Goal: Information Seeking & Learning: Check status

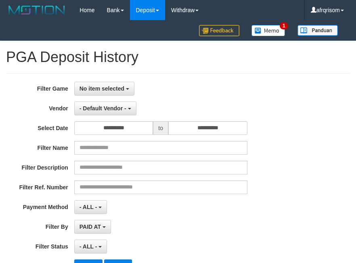
select select "**********"
select select "***"
select select "**********"
select select "***"
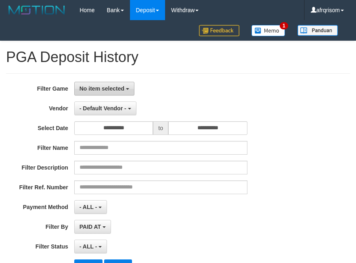
click at [118, 94] on button "No item selected" at bounding box center [104, 89] width 60 height 14
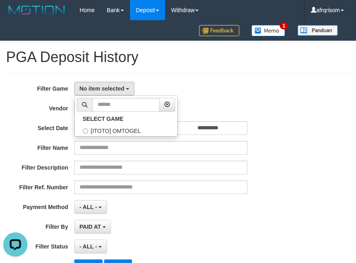
click at [207, 62] on h1 "PGA Deposit History" at bounding box center [178, 57] width 344 height 16
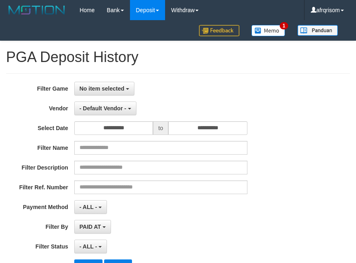
select select
select select "**"
click at [114, 86] on span "No item selected" at bounding box center [101, 89] width 45 height 6
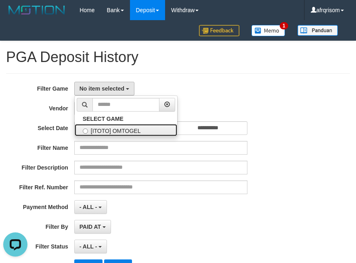
drag, startPoint x: 130, startPoint y: 131, endPoint x: 127, endPoint y: 122, distance: 9.6
click at [130, 131] on label "[ITOTO] OMTOGEL" at bounding box center [126, 130] width 102 height 12
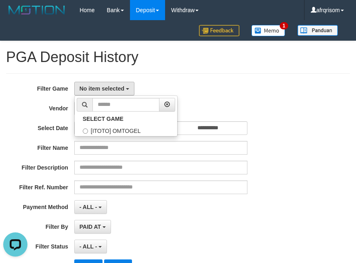
select select "***"
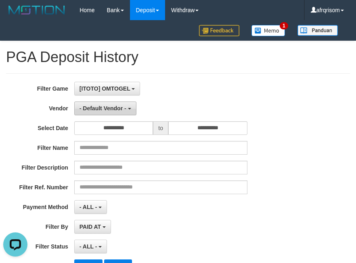
scroll to position [7, 0]
click at [122, 111] on span "- Default Vendor -" at bounding box center [102, 108] width 47 height 6
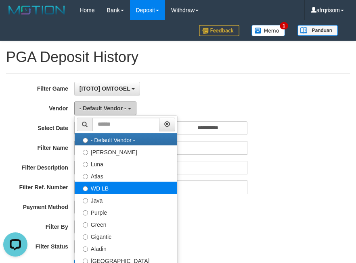
scroll to position [54, 0]
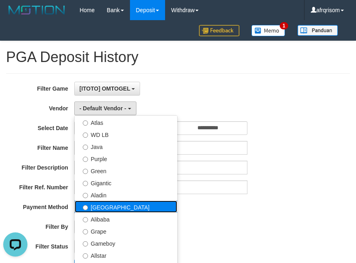
click at [110, 204] on label "[GEOGRAPHIC_DATA]" at bounding box center [126, 207] width 102 height 12
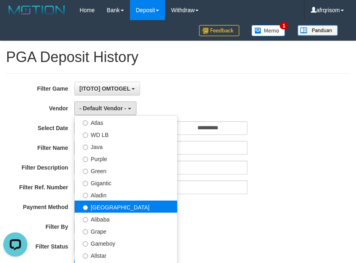
select select "**********"
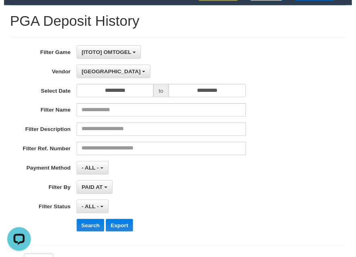
scroll to position [108, 0]
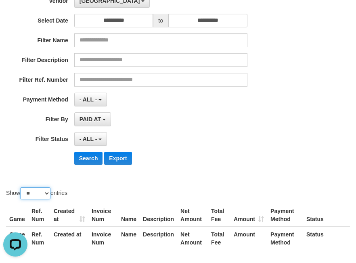
click at [50, 190] on select "** ** ** ***" at bounding box center [35, 194] width 30 height 12
select select "***"
click at [21, 188] on select "** ** ** ***" at bounding box center [35, 194] width 30 height 12
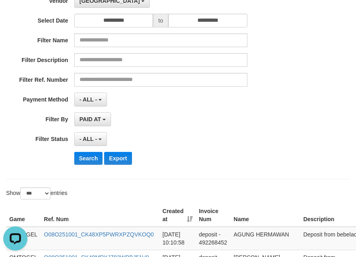
click at [186, 221] on th "Created at" at bounding box center [177, 215] width 36 height 23
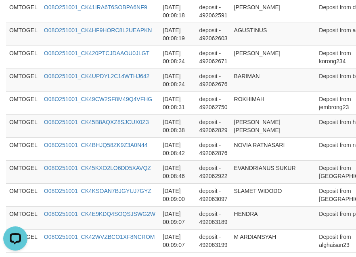
scroll to position [2464, 0]
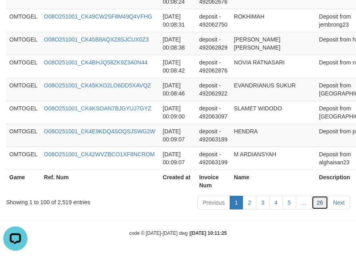
click at [315, 205] on link "26" at bounding box center [319, 203] width 17 height 14
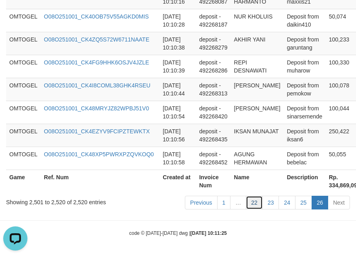
click at [255, 205] on link "22" at bounding box center [254, 203] width 17 height 14
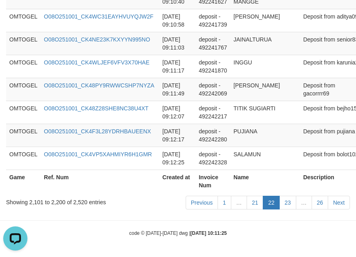
click at [255, 205] on link "21" at bounding box center [254, 203] width 17 height 14
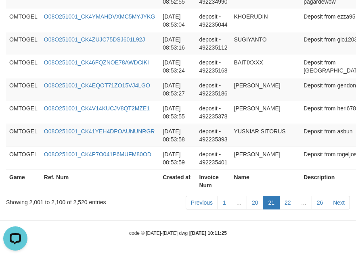
click at [255, 205] on link "20" at bounding box center [254, 203] width 17 height 14
click at [254, 205] on link "20" at bounding box center [254, 203] width 17 height 14
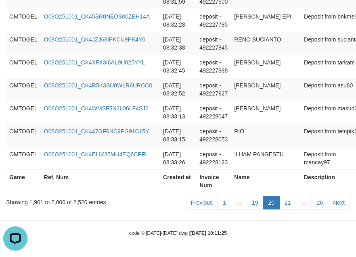
click at [254, 205] on link "19" at bounding box center [254, 203] width 17 height 14
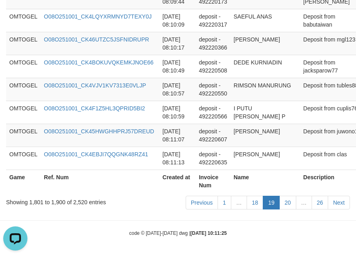
scroll to position [2504, 0]
click at [254, 205] on link "18" at bounding box center [254, 203] width 17 height 14
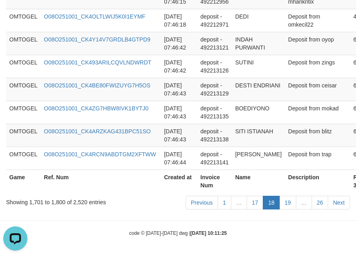
click at [254, 205] on link "17" at bounding box center [254, 203] width 17 height 14
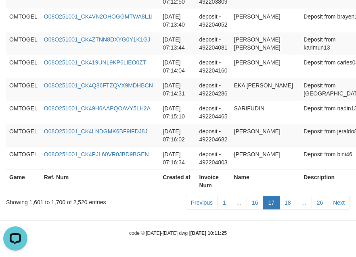
scroll to position [2480, 0]
click at [254, 205] on link "16" at bounding box center [254, 203] width 17 height 14
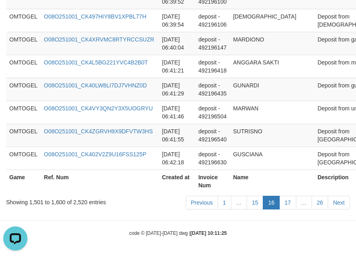
click at [254, 205] on link "15" at bounding box center [254, 203] width 17 height 14
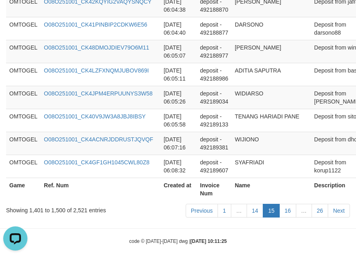
click at [254, 205] on link "14" at bounding box center [254, 211] width 17 height 14
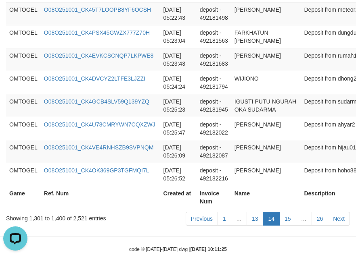
scroll to position [2496, 0]
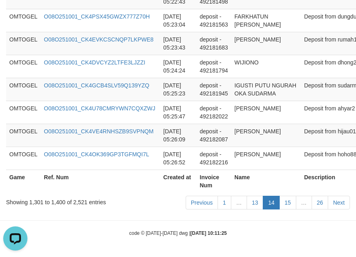
click at [254, 205] on link "13" at bounding box center [254, 203] width 17 height 14
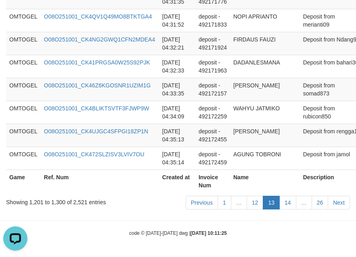
click at [254, 205] on link "12" at bounding box center [254, 203] width 17 height 14
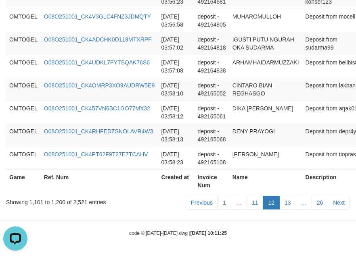
scroll to position [2464, 0]
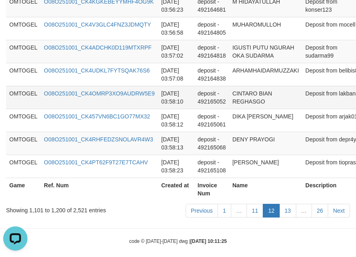
click at [149, 95] on td "O08O251001_CK4OMRP3XO9AUDRW5E9" at bounding box center [99, 97] width 117 height 23
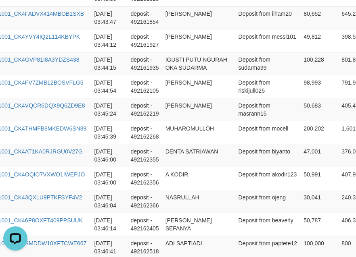
scroll to position [1532, 155]
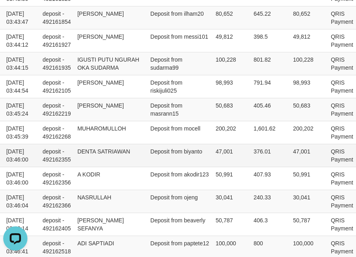
click at [168, 144] on td "Deposit from biyanto" at bounding box center [179, 155] width 65 height 23
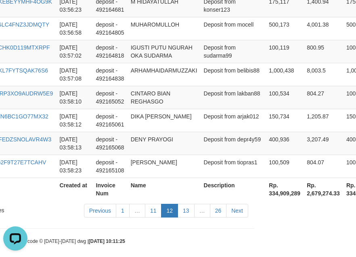
scroll to position [2464, 155]
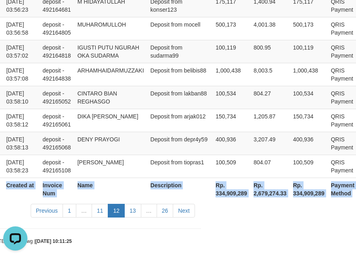
drag, startPoint x: 10, startPoint y: 146, endPoint x: 395, endPoint y: 153, distance: 384.8
copy table "Game Ref. Num Created at Invoice Num Name Description Net Amount Total Fee Amou…"
click at [135, 204] on link "13" at bounding box center [132, 211] width 17 height 14
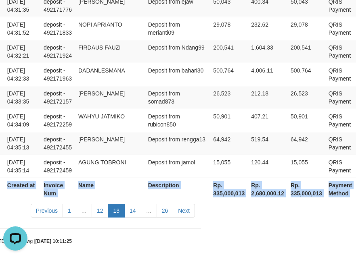
scroll to position [2488, 139]
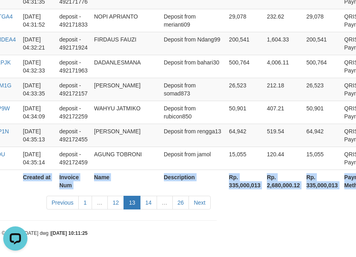
copy table "Game Ref. Num Created at Invoice Num Name Description Net Amount Total Fee Amou…"
click at [148, 203] on link "14" at bounding box center [148, 203] width 17 height 14
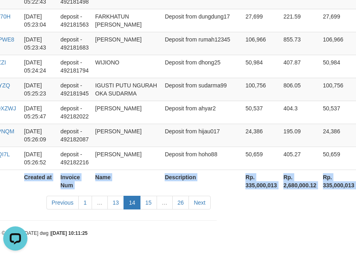
copy table "Game Ref. Num Created at Invoice Num Name Description Net Amount Total Fee Amou…"
click at [152, 204] on link "15" at bounding box center [148, 203] width 17 height 14
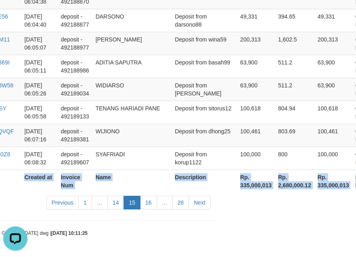
scroll to position [2464, 139]
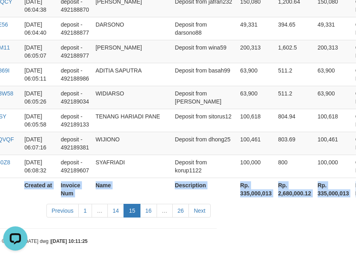
copy table "Game Ref. Num Created at Invoice Num Name Description Net Amount Total Fee Amou…"
click at [152, 204] on link "16" at bounding box center [148, 211] width 17 height 14
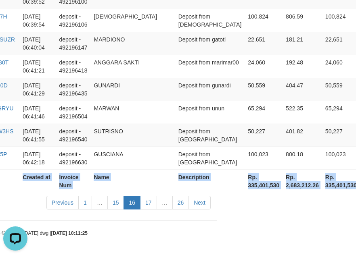
copy table "Game Ref. Num Created at Invoice Num Name Description Net Amount Total Fee Amou…"
drag, startPoint x: 153, startPoint y: 203, endPoint x: 154, endPoint y: 197, distance: 6.1
click at [153, 203] on link "17" at bounding box center [148, 203] width 17 height 14
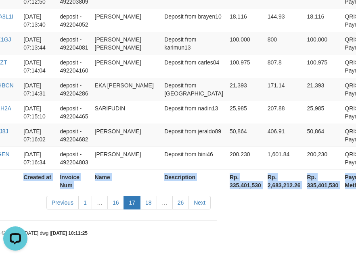
scroll to position [2480, 139]
copy table "Game Ref. Num Created at Invoice Num Name Description Net Amount Total Fee Amou…"
click at [153, 200] on link "18" at bounding box center [148, 203] width 17 height 14
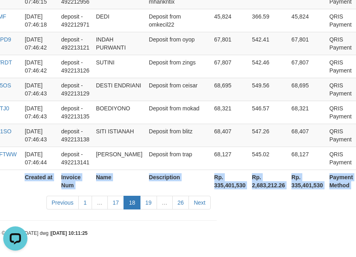
scroll to position [2528, 131]
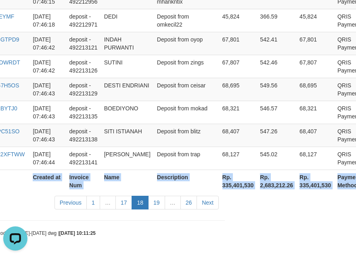
copy table "Game Ref. Num Created at Invoice Num Name Description Net Amount Total Fee Amou…"
click at [161, 202] on link "19" at bounding box center [156, 203] width 17 height 14
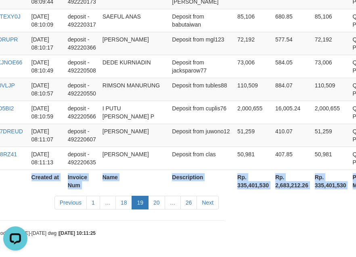
copy table "Game Ref. Num Created at Invoice Num Name Description Net Amount Total Fee Amou…"
click at [162, 204] on link "20" at bounding box center [156, 203] width 17 height 14
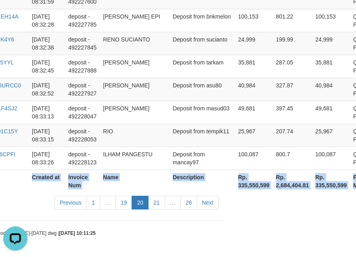
copy table "Game Ref. Num Created at Invoice Num Name Description Net Amount Total Fee Amou…"
click at [158, 206] on link "21" at bounding box center [156, 203] width 17 height 14
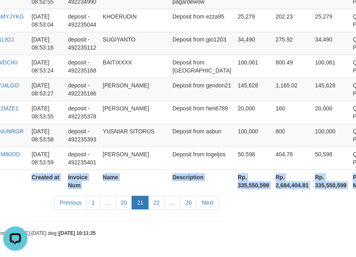
copy table "Game Ref. Num Created at Invoice Num Name Description Net Amount Total Fee Amou…"
click at [160, 203] on link "22" at bounding box center [156, 203] width 17 height 14
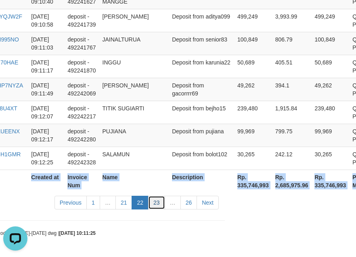
click at [153, 201] on link "23" at bounding box center [156, 203] width 17 height 14
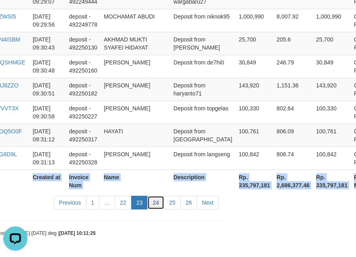
click at [156, 196] on link "24" at bounding box center [155, 203] width 17 height 14
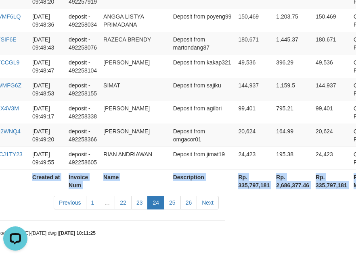
scroll to position [2464, 131]
click at [176, 204] on link "25" at bounding box center [172, 203] width 17 height 14
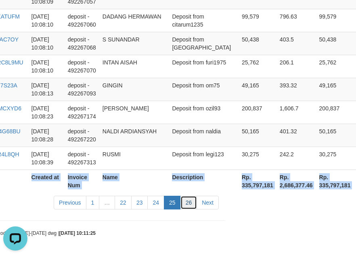
click at [184, 203] on link "26" at bounding box center [188, 203] width 17 height 14
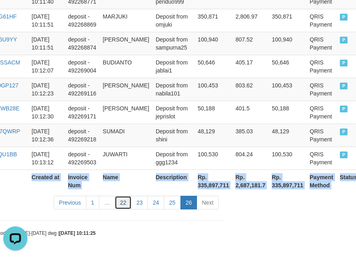
click at [127, 207] on link "22" at bounding box center [123, 203] width 17 height 14
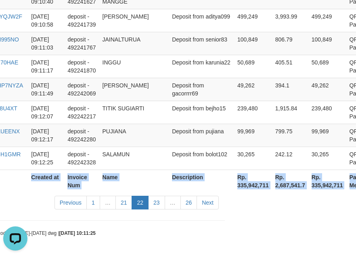
click at [127, 207] on link "21" at bounding box center [123, 203] width 17 height 14
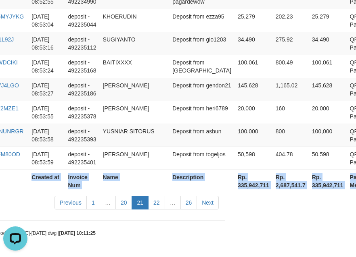
scroll to position [2553, 131]
click at [127, 207] on link "20" at bounding box center [123, 203] width 17 height 14
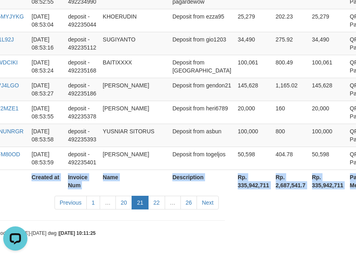
scroll to position [2553, 129]
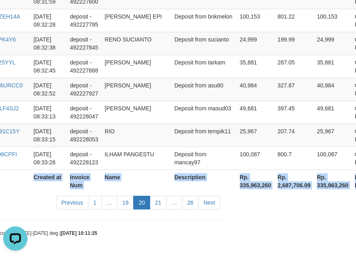
click at [127, 207] on link "19" at bounding box center [125, 203] width 17 height 14
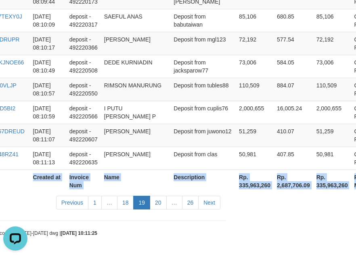
scroll to position [2504, 129]
click at [127, 207] on link "18" at bounding box center [125, 203] width 17 height 14
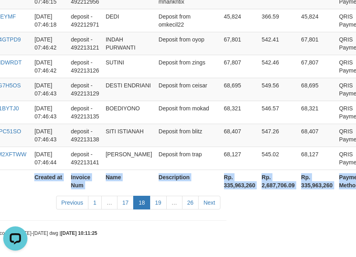
click at [127, 207] on link "17" at bounding box center [125, 203] width 17 height 14
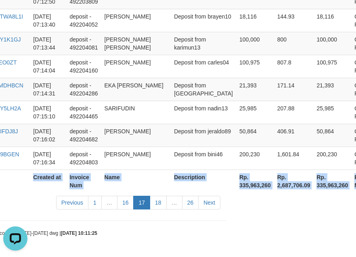
click at [127, 207] on link "16" at bounding box center [125, 203] width 17 height 14
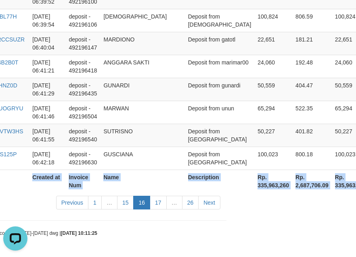
scroll to position [2464, 129]
click at [127, 207] on link "15" at bounding box center [125, 203] width 17 height 14
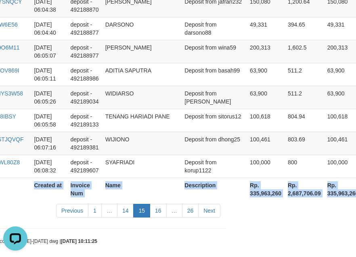
click at [127, 207] on link "14" at bounding box center [125, 211] width 17 height 14
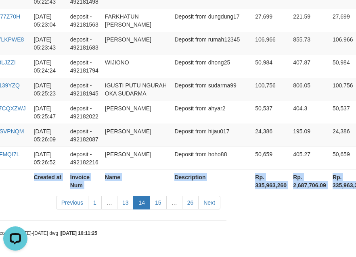
click at [127, 207] on link "13" at bounding box center [125, 203] width 17 height 14
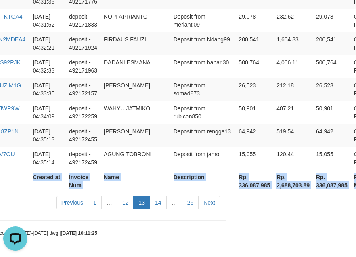
scroll to position [2488, 129]
click at [127, 207] on link "12" at bounding box center [125, 203] width 17 height 14
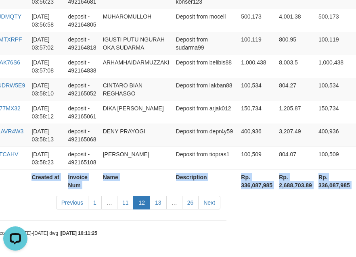
scroll to position [2464, 129]
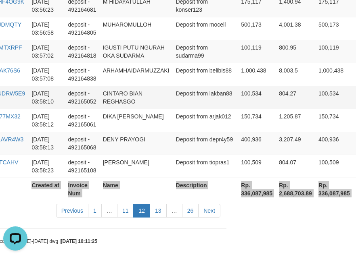
click at [139, 94] on td "CINTARO BIAN REGHASGO" at bounding box center [136, 97] width 73 height 23
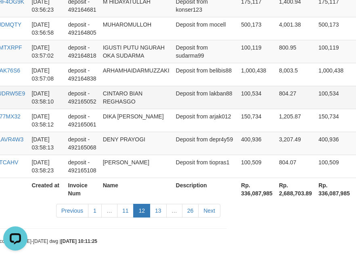
scroll to position [1800, 129]
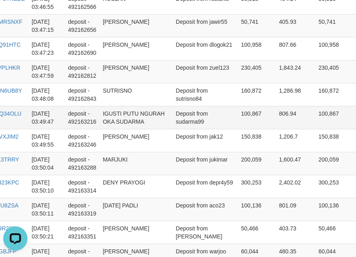
click at [183, 113] on td "Deposit from sudarma99" at bounding box center [205, 117] width 65 height 23
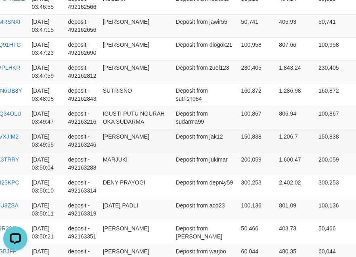
click at [238, 129] on td "150,838" at bounding box center [257, 140] width 38 height 23
click at [184, 134] on td "Deposit from jak12" at bounding box center [205, 140] width 65 height 23
drag, startPoint x: 183, startPoint y: 133, endPoint x: 243, endPoint y: 133, distance: 59.7
click at [184, 133] on td "Deposit from jak12" at bounding box center [205, 140] width 65 height 23
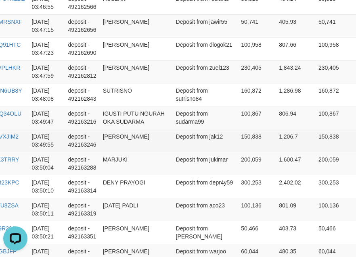
click at [136, 129] on td "[PERSON_NAME]" at bounding box center [136, 140] width 73 height 23
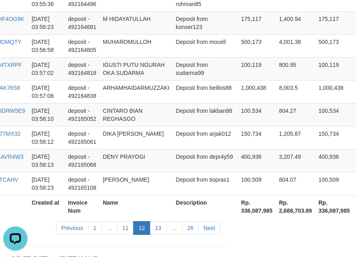
scroll to position [2464, 129]
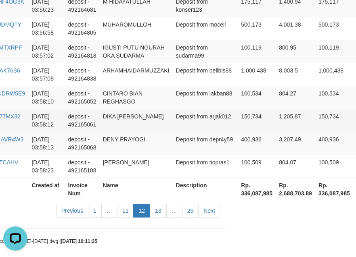
click at [166, 109] on td "DIKA [PERSON_NAME]" at bounding box center [136, 120] width 73 height 23
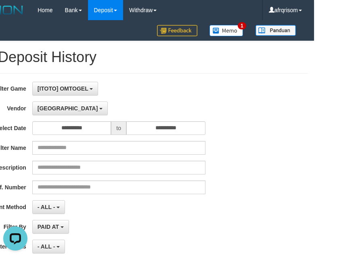
scroll to position [0, 0]
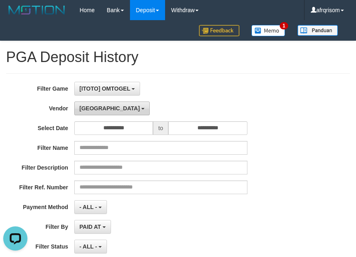
click at [98, 103] on button "[GEOGRAPHIC_DATA]" at bounding box center [111, 109] width 75 height 14
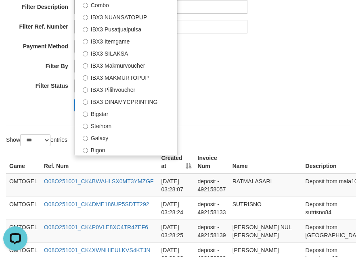
scroll to position [161, 0]
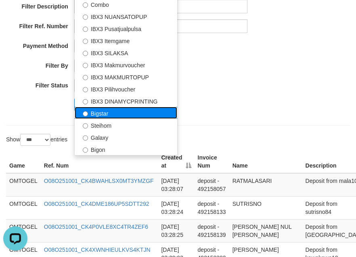
click at [132, 115] on label "Bigstar" at bounding box center [126, 113] width 102 height 12
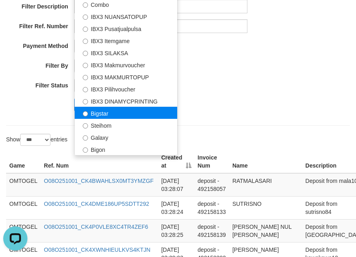
select select "**********"
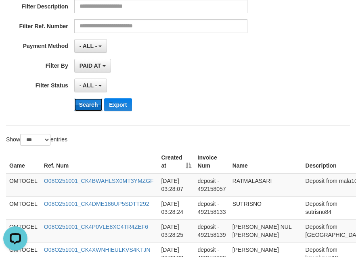
click at [84, 107] on button "Search" at bounding box center [88, 104] width 29 height 13
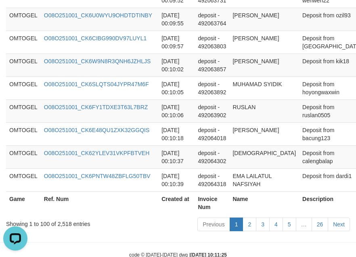
scroll to position [2464, 0]
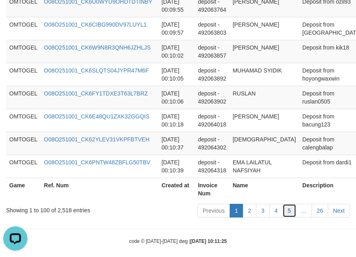
click at [284, 204] on link "5" at bounding box center [289, 211] width 14 height 14
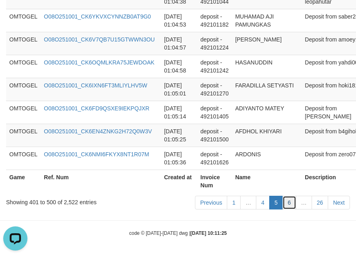
click at [292, 204] on link "6" at bounding box center [289, 203] width 14 height 14
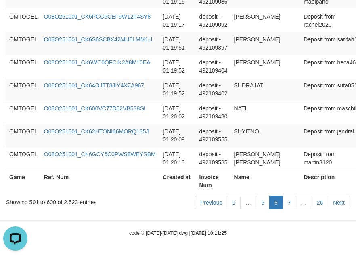
scroll to position [2528, 0]
click at [293, 203] on link "7" at bounding box center [289, 203] width 14 height 14
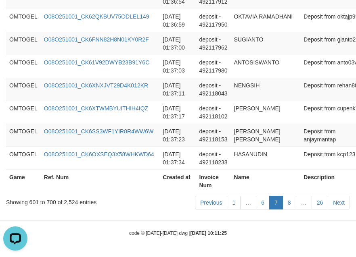
scroll to position [2504, 0]
click at [293, 203] on link "8" at bounding box center [289, 203] width 14 height 14
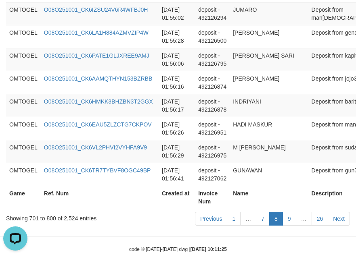
click at [293, 212] on link "9" at bounding box center [289, 219] width 14 height 14
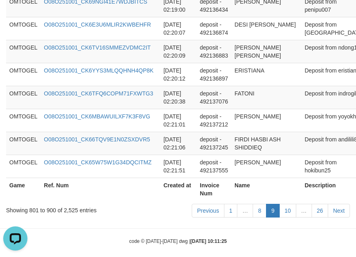
click at [293, 204] on link "10" at bounding box center [287, 211] width 17 height 14
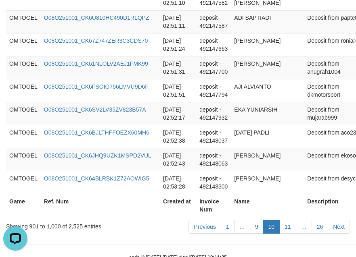
click at [293, 220] on link "11" at bounding box center [287, 227] width 17 height 14
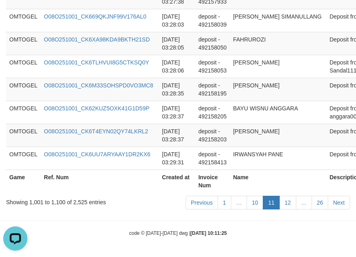
click at [293, 203] on link "12" at bounding box center [287, 203] width 17 height 14
click at [292, 204] on link "12" at bounding box center [287, 203] width 17 height 14
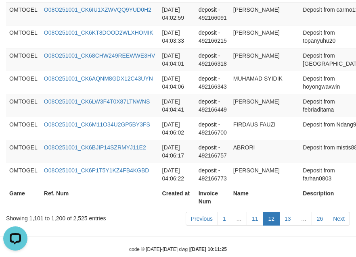
scroll to position [2480, 0]
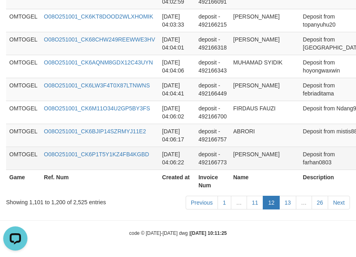
click at [228, 148] on td "deposit - 492166773" at bounding box center [212, 158] width 35 height 23
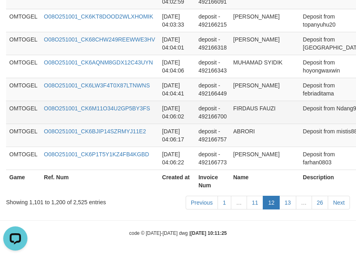
click at [200, 115] on td "deposit - 492166700" at bounding box center [212, 112] width 35 height 23
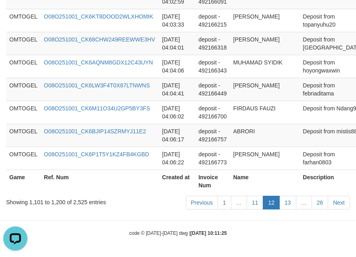
scroll to position [1310, 0]
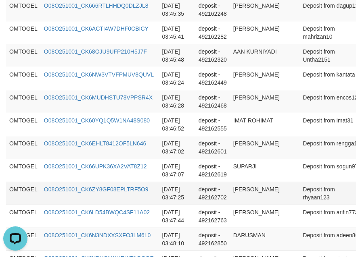
click at [127, 182] on td "O08O251001_CK6ZY8GF08EPLTRF5O9" at bounding box center [100, 193] width 118 height 23
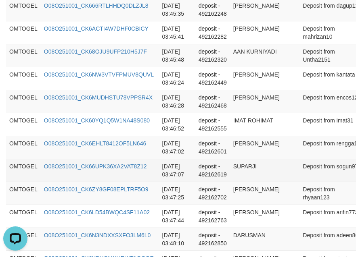
click at [158, 165] on td "O08O251001_CK66UPK36XA2VAT8Z12" at bounding box center [100, 170] width 118 height 23
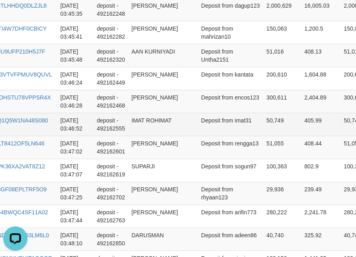
scroll to position [1310, 108]
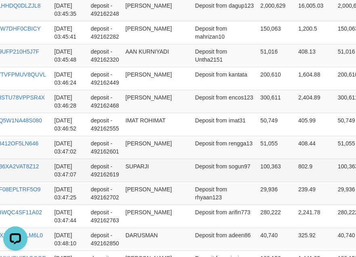
click at [81, 160] on td "[DATE] 03:47:07" at bounding box center [69, 170] width 36 height 23
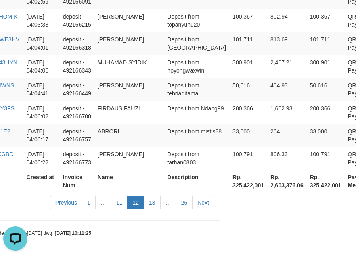
scroll to position [2480, 146]
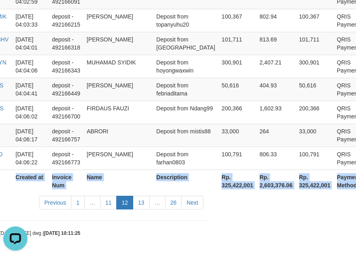
drag, startPoint x: 8, startPoint y: 143, endPoint x: 368, endPoint y: 161, distance: 359.8
click at [143, 202] on link "13" at bounding box center [141, 203] width 17 height 14
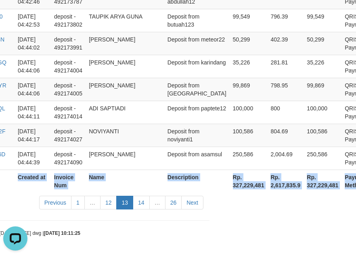
scroll to position [2464, 146]
click at [146, 207] on link "14" at bounding box center [141, 203] width 17 height 14
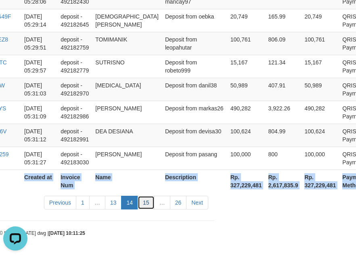
click at [148, 203] on link "15" at bounding box center [146, 203] width 17 height 14
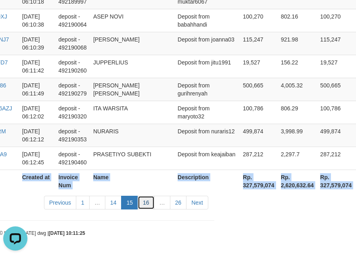
click at [146, 205] on link "16" at bounding box center [146, 203] width 17 height 14
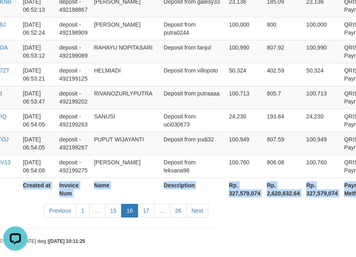
scroll to position [2472, 142]
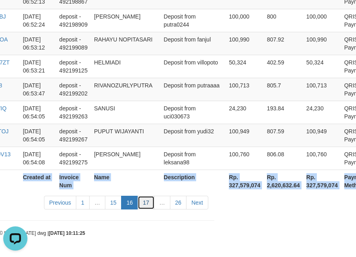
click at [151, 203] on link "17" at bounding box center [146, 203] width 17 height 14
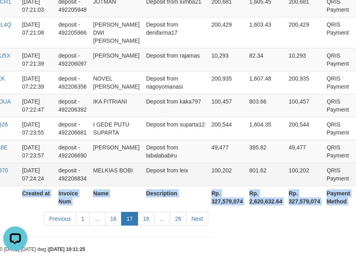
scroll to position [2504, 141]
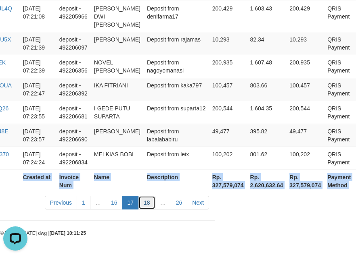
click at [145, 203] on link "18" at bounding box center [146, 203] width 17 height 14
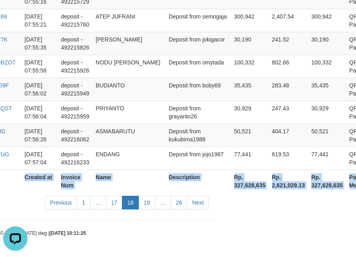
scroll to position [2464, 141]
click at [145, 207] on link "19" at bounding box center [146, 203] width 17 height 14
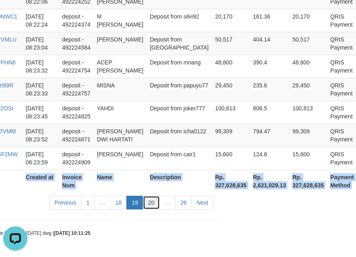
click at [152, 206] on link "20" at bounding box center [151, 203] width 17 height 14
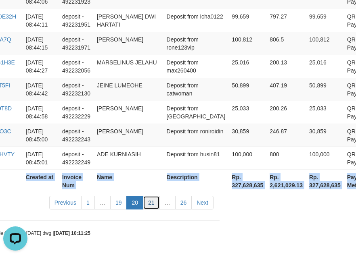
click at [150, 204] on link "21" at bounding box center [151, 203] width 17 height 14
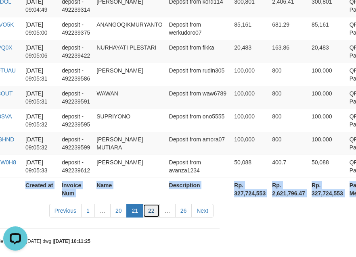
click at [156, 204] on link "22" at bounding box center [151, 211] width 17 height 14
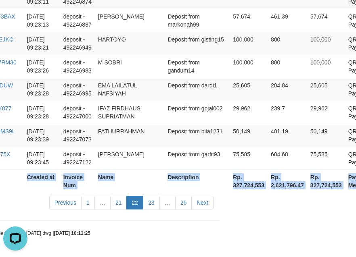
scroll to position [2472, 136]
click at [147, 206] on link "23" at bounding box center [151, 203] width 17 height 14
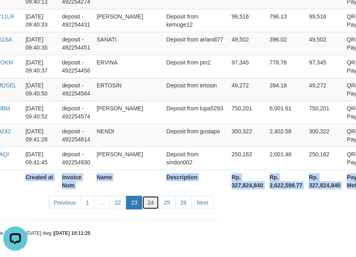
click at [156, 203] on link "24" at bounding box center [150, 203] width 17 height 14
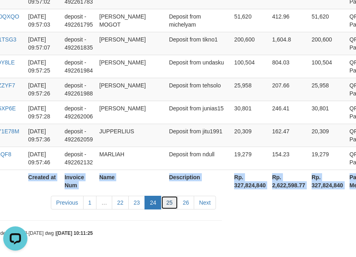
click at [166, 202] on link "25" at bounding box center [169, 203] width 17 height 14
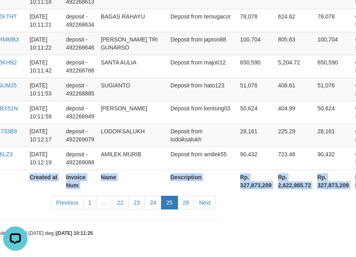
scroll to position [2496, 134]
click at [184, 205] on link "26" at bounding box center [185, 203] width 17 height 14
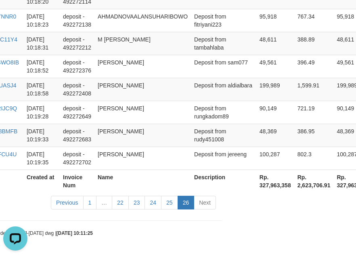
drag, startPoint x: 136, startPoint y: 224, endPoint x: 129, endPoint y: 208, distance: 17.2
